Goal: Communication & Community: Answer question/provide support

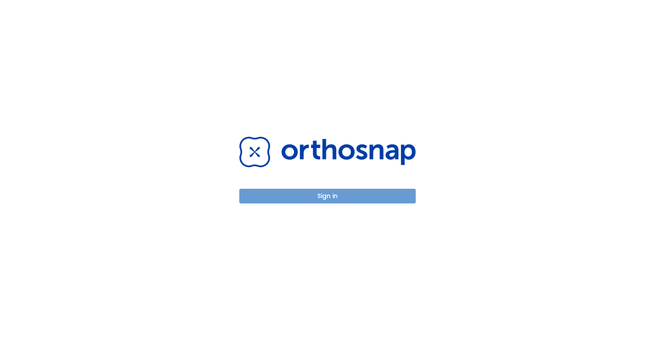
click at [325, 202] on button "Sign in" at bounding box center [327, 196] width 177 height 15
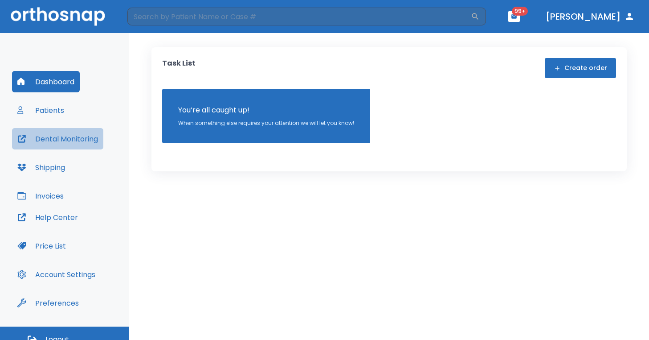
click at [69, 143] on button "Dental Monitoring" at bounding box center [57, 138] width 91 height 21
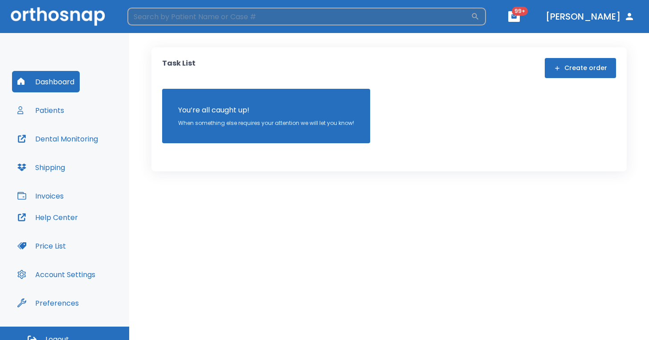
click at [160, 16] on input "search" at bounding box center [299, 17] width 344 height 18
type input "star"
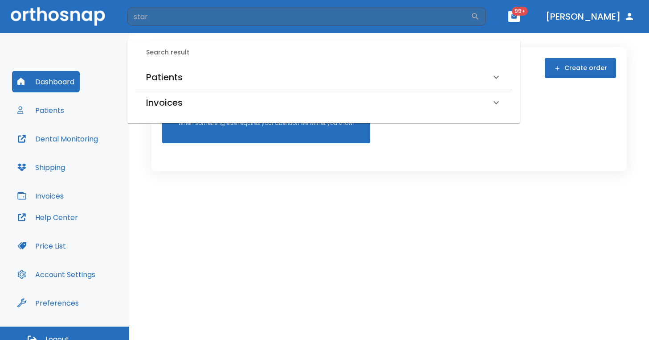
click at [164, 76] on h6 "Patients" at bounding box center [164, 77] width 37 height 14
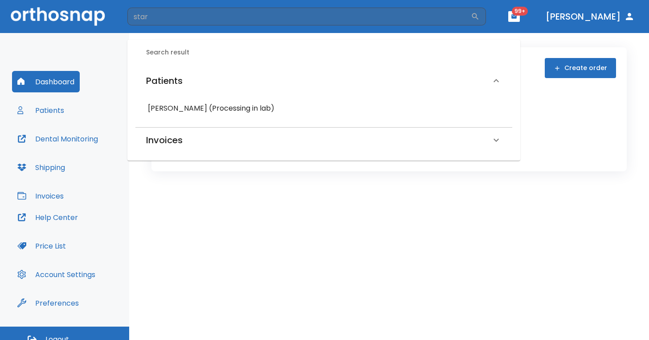
click at [173, 107] on h6 "[PERSON_NAME] (Processing in lab)" at bounding box center [324, 108] width 352 height 12
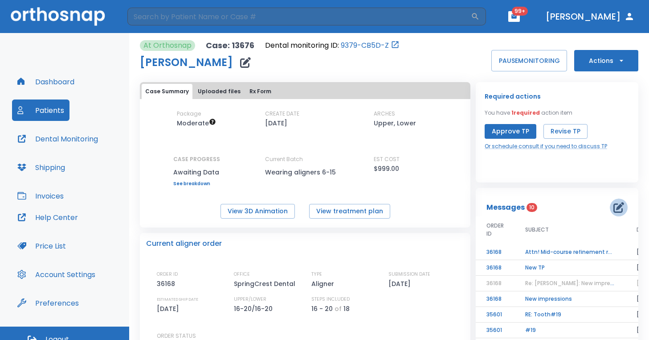
click at [615, 208] on icon "button" at bounding box center [619, 207] width 11 height 11
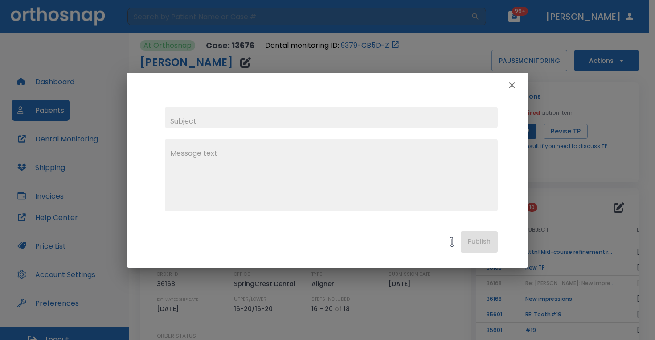
click at [512, 82] on icon "button" at bounding box center [512, 85] width 11 height 11
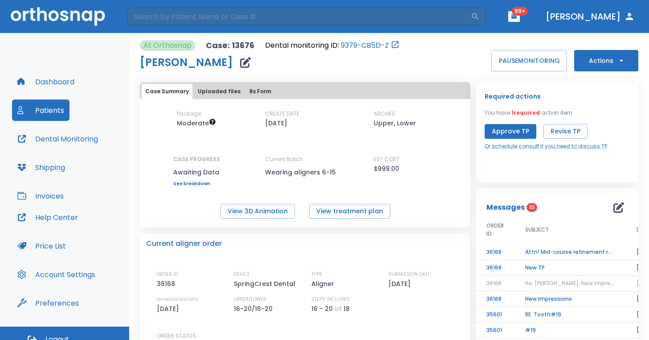
click at [563, 253] on td "Attn! Mid-course refinement required" at bounding box center [570, 252] width 111 height 16
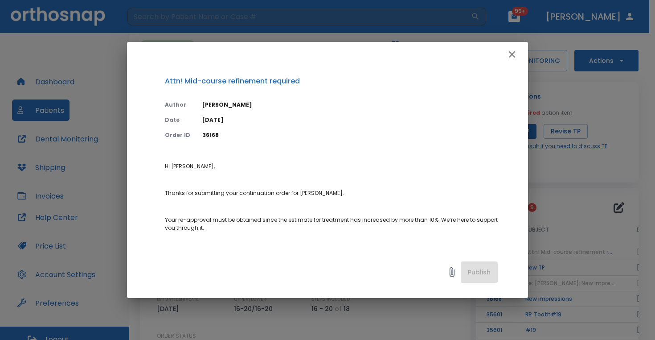
click at [422, 235] on p "Hi [PERSON_NAME], Thanks for submitting your continuation order for [PERSON_NAM…" at bounding box center [331, 343] width 333 height 362
click at [514, 59] on icon "button" at bounding box center [512, 54] width 11 height 11
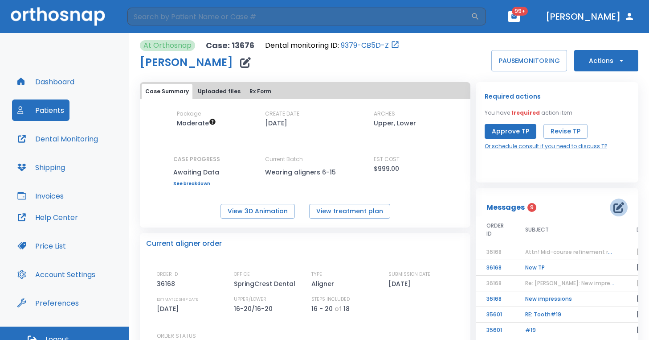
click at [614, 208] on icon "button" at bounding box center [619, 207] width 11 height 11
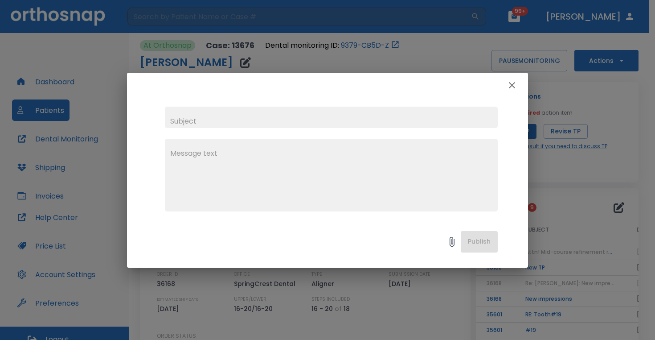
click at [268, 174] on textarea at bounding box center [331, 179] width 322 height 62
click at [223, 118] on input "text" at bounding box center [331, 117] width 333 height 21
type input "new tp"
click at [201, 180] on textarea at bounding box center [331, 179] width 322 height 62
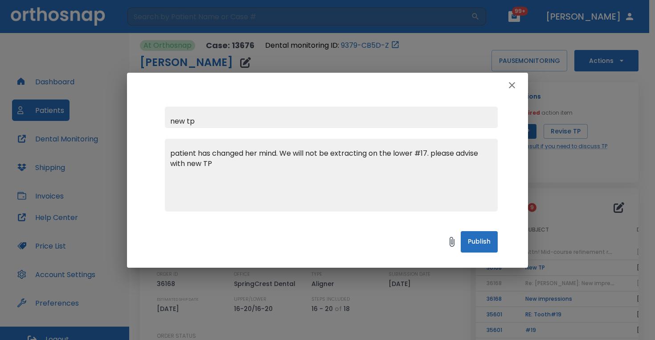
type textarea "patient has changed her mind. We will not be extracting on the lower #17. pleas…"
click at [490, 242] on button "Publish" at bounding box center [479, 241] width 37 height 21
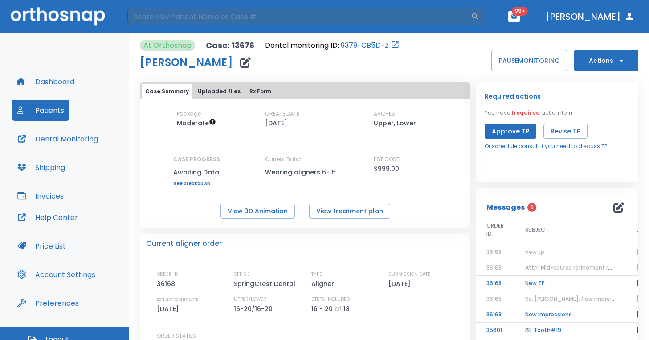
click at [544, 270] on span "Attn! Mid-course refinement required" at bounding box center [578, 267] width 104 height 8
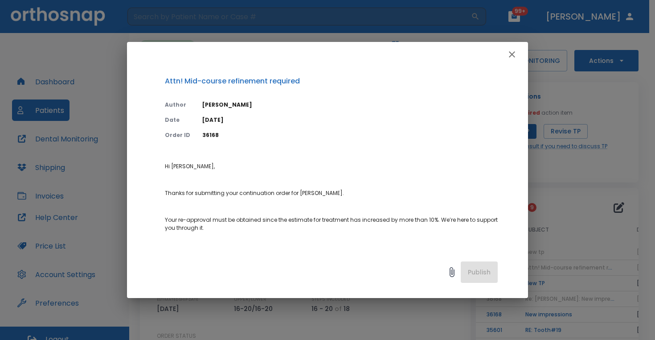
click at [509, 57] on icon "button" at bounding box center [512, 54] width 11 height 11
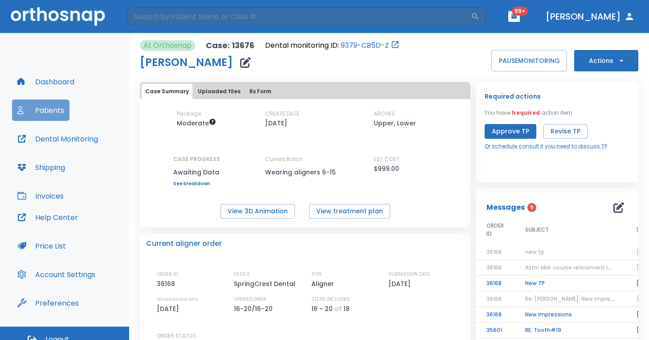
click at [55, 108] on button "Patients" at bounding box center [41, 109] width 58 height 21
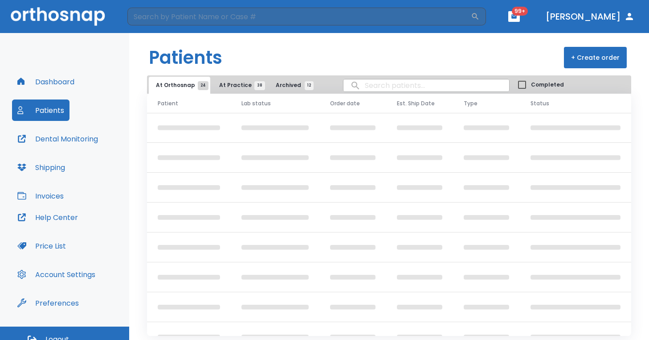
click at [59, 92] on button "Dashboard" at bounding box center [46, 81] width 68 height 21
